Goal: Task Accomplishment & Management: Use online tool/utility

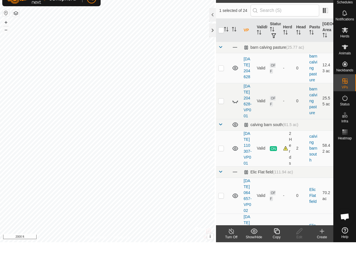
click at [240, 252] on html "TB Schedules Notifications Herds Animals Neckbands VPs Status Infra Heatmap Hel…" at bounding box center [178, 126] width 356 height 253
click at [234, 239] on icon at bounding box center [231, 242] width 5 height 6
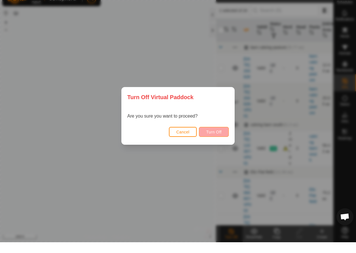
click at [220, 141] on span "Turn Off" at bounding box center [214, 143] width 16 height 5
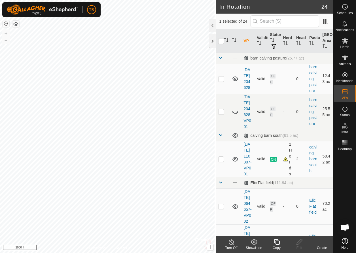
click at [276, 244] on icon at bounding box center [277, 242] width 6 height 6
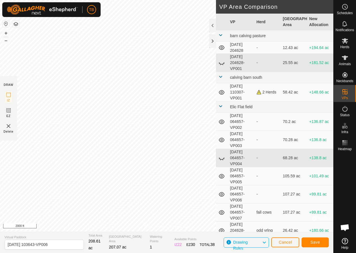
click at [323, 242] on button "Save" at bounding box center [315, 243] width 27 height 10
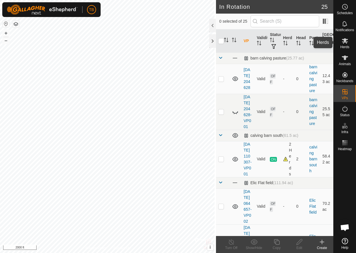
click at [345, 43] on icon at bounding box center [345, 40] width 7 height 7
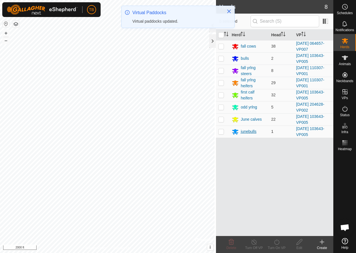
click at [234, 130] on icon at bounding box center [235, 131] width 6 height 5
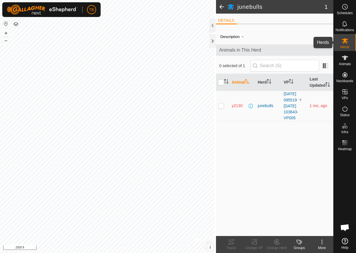
click at [342, 47] on span "Herds" at bounding box center [344, 46] width 9 height 3
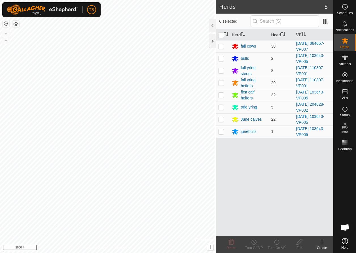
click at [221, 132] on p-checkbox at bounding box center [221, 131] width 6 height 5
checkbox input "true"
click at [220, 119] on p-checkbox at bounding box center [221, 119] width 6 height 5
checkbox input "true"
click at [221, 96] on p-checkbox at bounding box center [221, 95] width 6 height 5
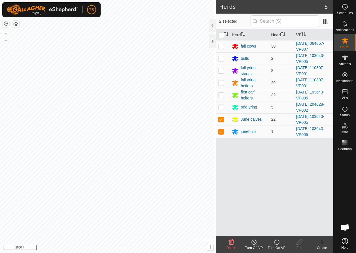
checkbox input "true"
click at [220, 59] on p-checkbox at bounding box center [221, 58] width 6 height 5
checkbox input "true"
click at [279, 244] on icon at bounding box center [276, 242] width 7 height 7
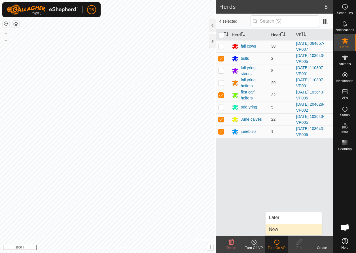
click at [275, 230] on link "Now" at bounding box center [294, 229] width 56 height 11
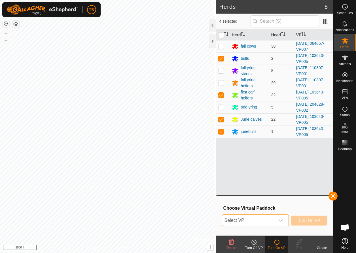
click at [268, 220] on span "Select VP" at bounding box center [248, 220] width 53 height 11
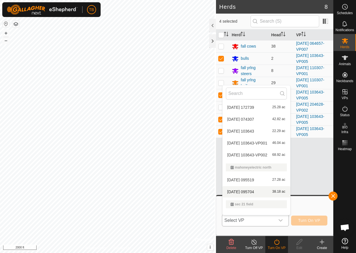
scroll to position [275, 0]
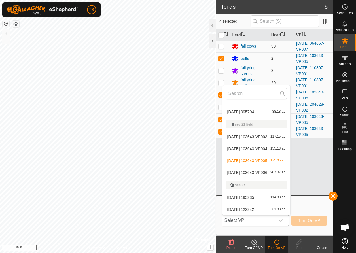
click at [249, 173] on li "[DATE] 103643-VP006 207.07 ac" at bounding box center [257, 172] width 68 height 11
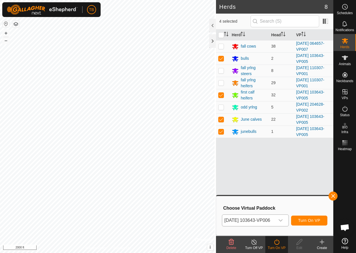
click at [315, 219] on span "Turn On VP" at bounding box center [309, 220] width 22 height 5
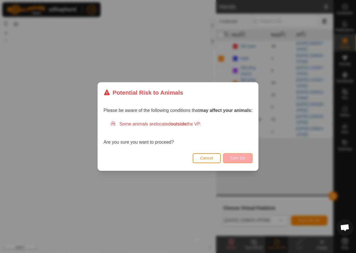
click at [253, 158] on button "Turn On" at bounding box center [237, 158] width 29 height 10
